Goal: Register for event/course

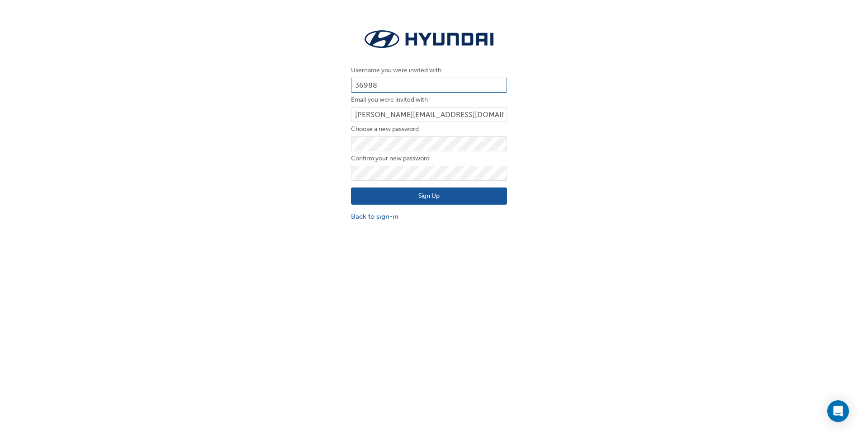
click at [396, 80] on input "36988" at bounding box center [429, 85] width 156 height 15
click at [488, 128] on label "Choose a new password" at bounding box center [429, 129] width 156 height 11
click at [492, 119] on input "[PERSON_NAME][EMAIL_ADDRESS][DOMAIN_NAME]" at bounding box center [429, 114] width 156 height 15
click at [554, 99] on div "Username you were invited with 36988 Email you were invited with [PERSON_NAME][…" at bounding box center [429, 124] width 858 height 208
click at [492, 153] on form "Username you were invited with 36988 Email you were invited with [PERSON_NAME][…" at bounding box center [429, 143] width 156 height 156
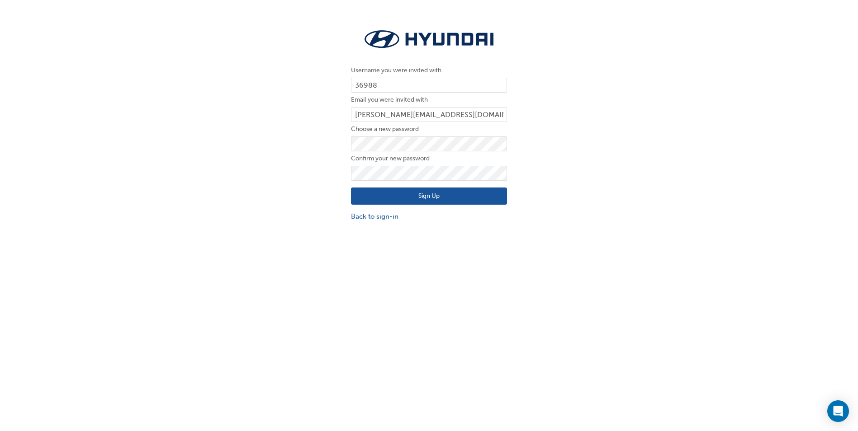
click at [530, 161] on div "Username you were invited with 36988 Email you were invited with [PERSON_NAME][…" at bounding box center [429, 124] width 858 height 208
click at [483, 205] on div "Sign Up Back to sign-in" at bounding box center [429, 201] width 156 height 41
click at [483, 200] on button "Sign Up" at bounding box center [429, 196] width 156 height 17
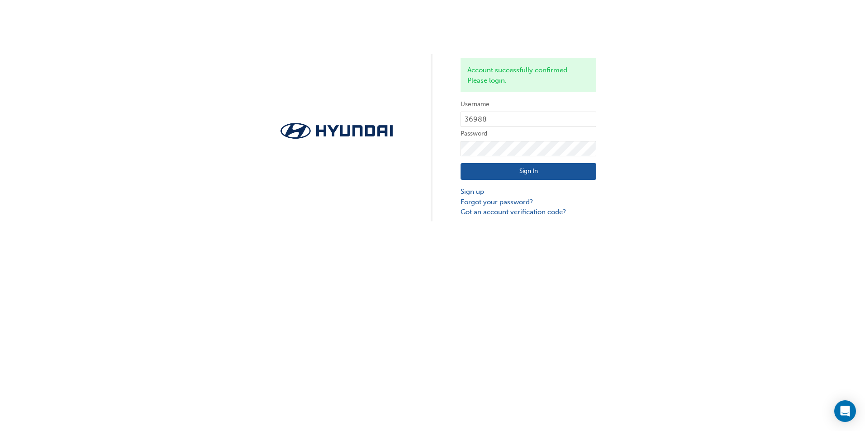
click at [559, 168] on button "Sign In" at bounding box center [528, 171] width 136 height 17
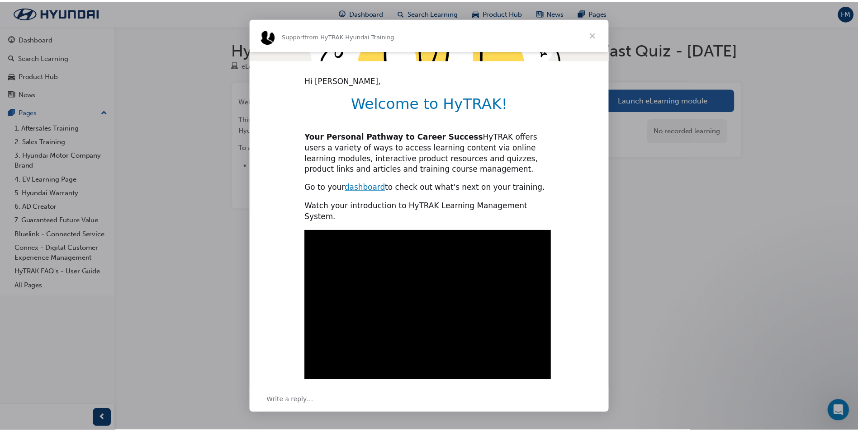
scroll to position [188, 0]
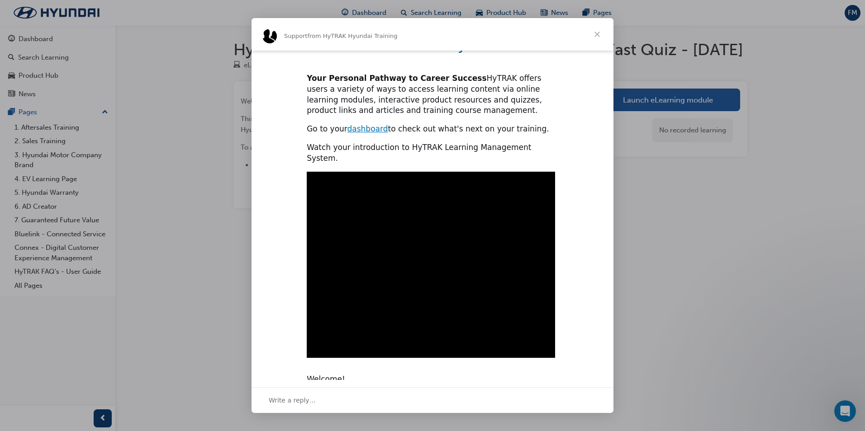
click at [589, 28] on span "Close" at bounding box center [597, 34] width 33 height 33
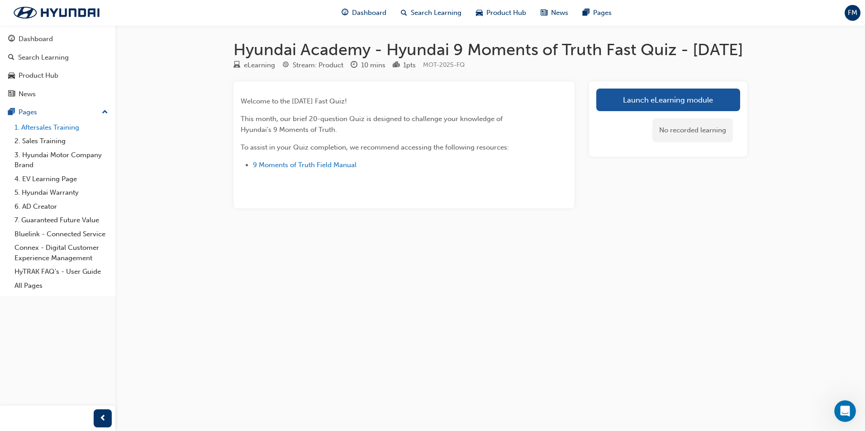
click at [33, 125] on link "1. Aftersales Training" at bounding box center [61, 128] width 101 height 14
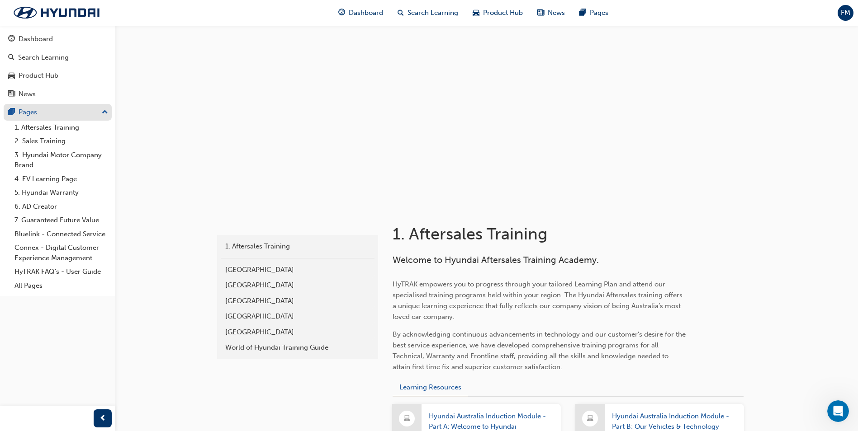
click at [57, 111] on div "Pages" at bounding box center [57, 112] width 99 height 11
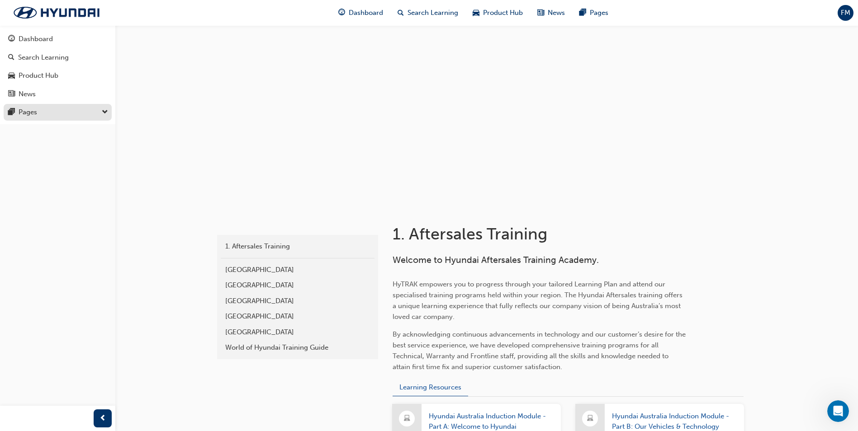
click at [57, 111] on div "Pages" at bounding box center [57, 112] width 99 height 11
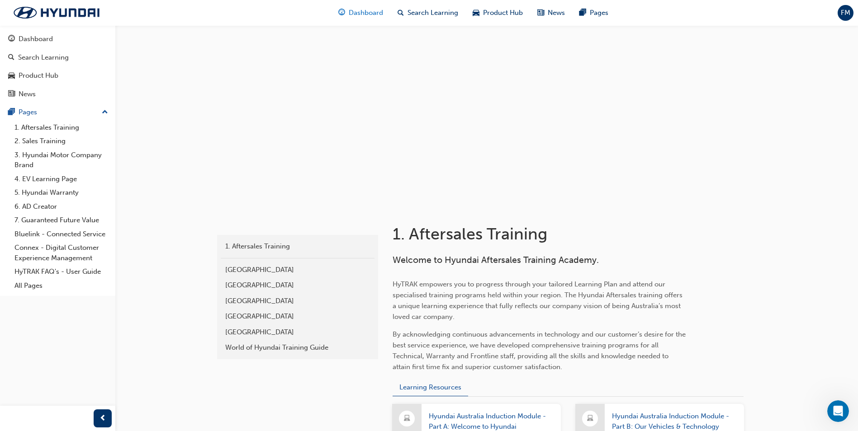
click at [373, 13] on span "Dashboard" at bounding box center [366, 13] width 34 height 10
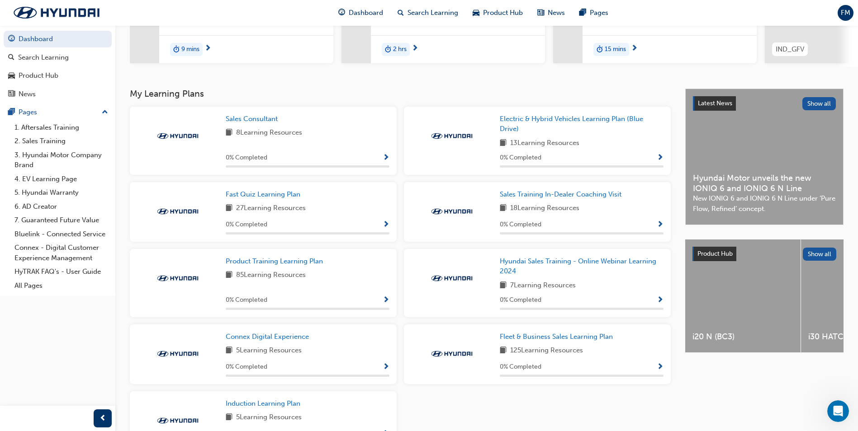
scroll to position [119, 0]
